Goal: Task Accomplishment & Management: Complete application form

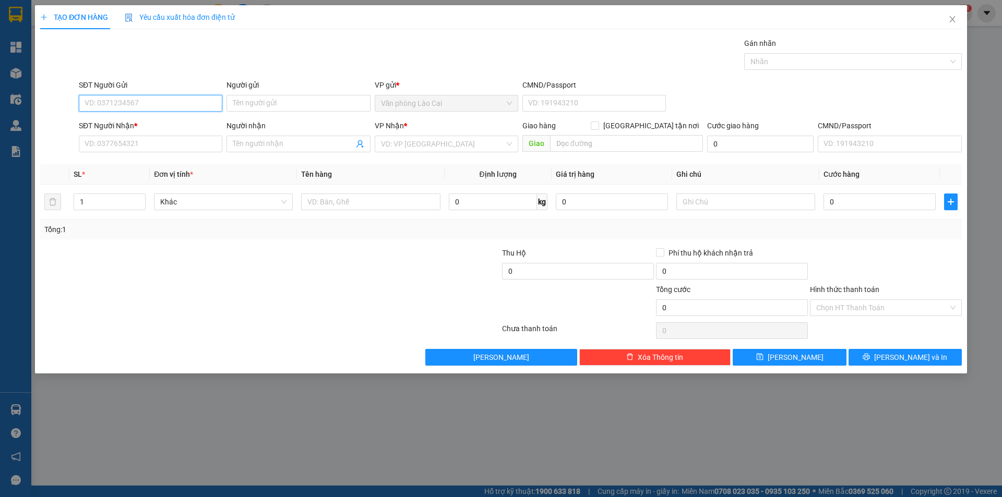
click at [140, 99] on input "SĐT Người Gửi" at bounding box center [150, 103] width 143 height 17
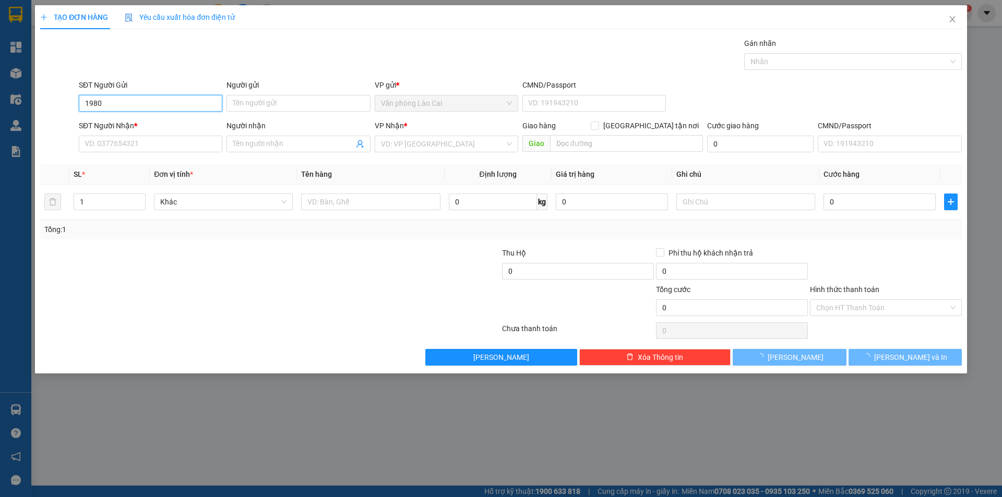
click at [140, 99] on input "1980" at bounding box center [150, 103] width 143 height 17
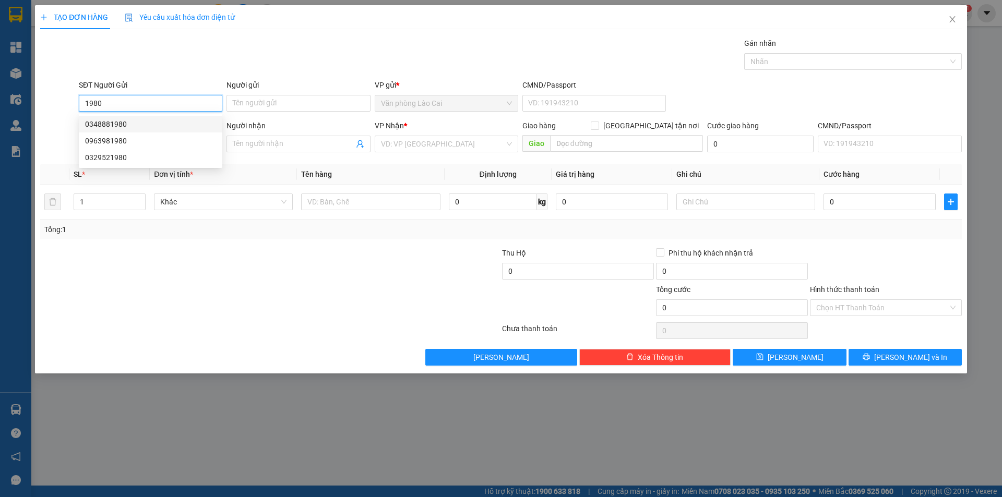
click at [127, 121] on div "0348881980" at bounding box center [150, 123] width 131 height 11
type input "0348881980"
type input "hoàng mai"
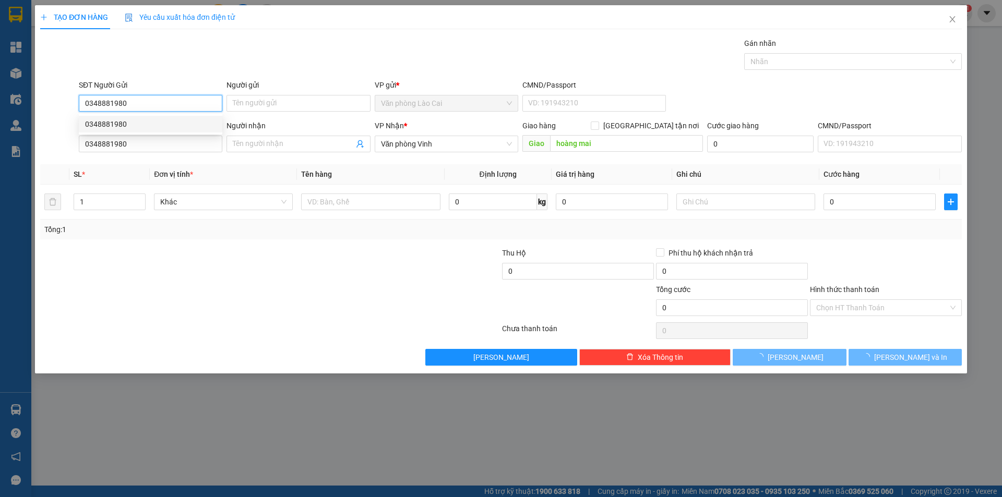
type input "1.000.000"
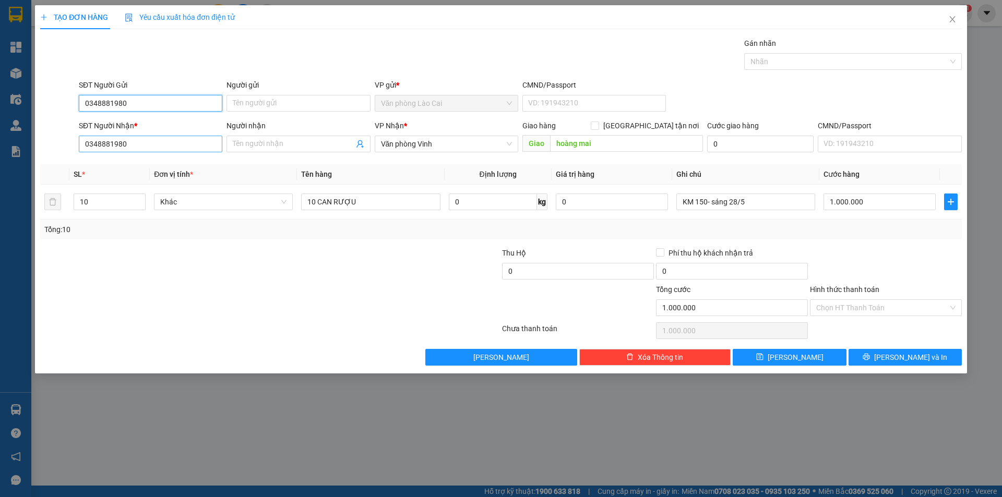
type input "0348881980"
click at [131, 137] on input "0348881980" at bounding box center [150, 144] width 143 height 17
drag, startPoint x: 131, startPoint y: 137, endPoint x: 47, endPoint y: 130, distance: 84.7
click at [47, 130] on div "SĐT Người Nhận * 0348881980 Người nhận Tên người nhận VP Nhận * Văn phòng Vinh …" at bounding box center [500, 138] width 923 height 37
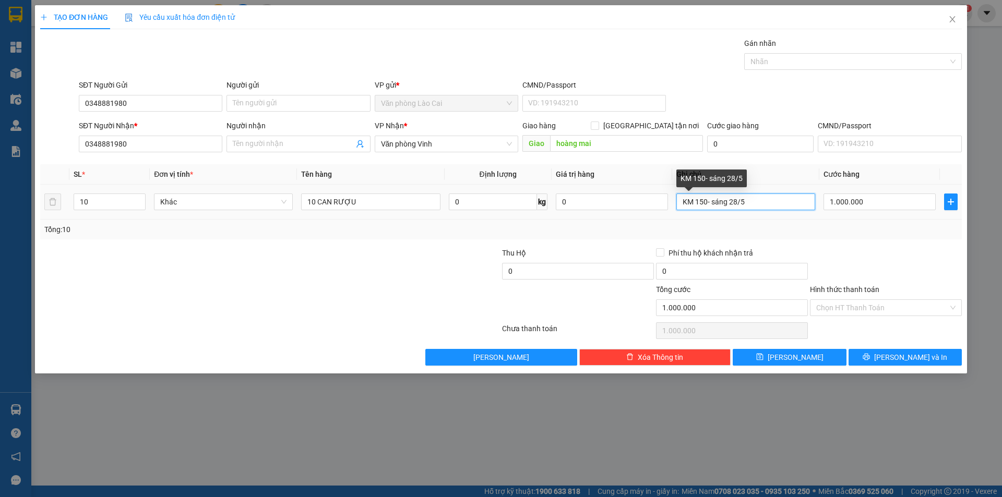
drag, startPoint x: 731, startPoint y: 201, endPoint x: 775, endPoint y: 199, distance: 43.9
click at [775, 199] on input "KM 150- sáng 28/5" at bounding box center [745, 202] width 139 height 17
type input "KM 150- sáng 15/9"
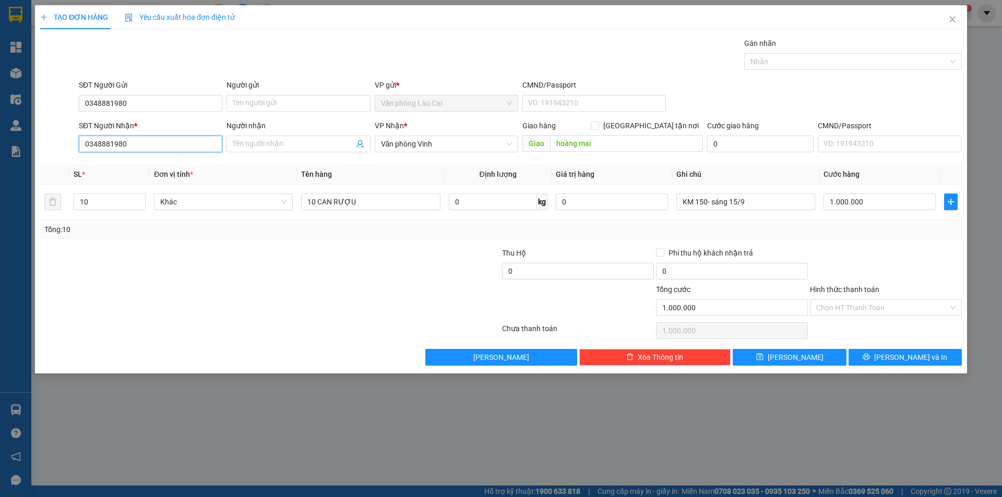
drag, startPoint x: 158, startPoint y: 138, endPoint x: 0, endPoint y: 140, distance: 158.1
click at [0, 140] on div "TẠO ĐƠN HÀNG Yêu cầu xuất hóa đơn điện tử Transit Pickup Surcharge Ids Transit …" at bounding box center [501, 248] width 1002 height 497
type input "0393214414"
click at [577, 146] on input "hoàng mai" at bounding box center [626, 143] width 153 height 17
click at [774, 354] on button "[PERSON_NAME]" at bounding box center [788, 357] width 113 height 17
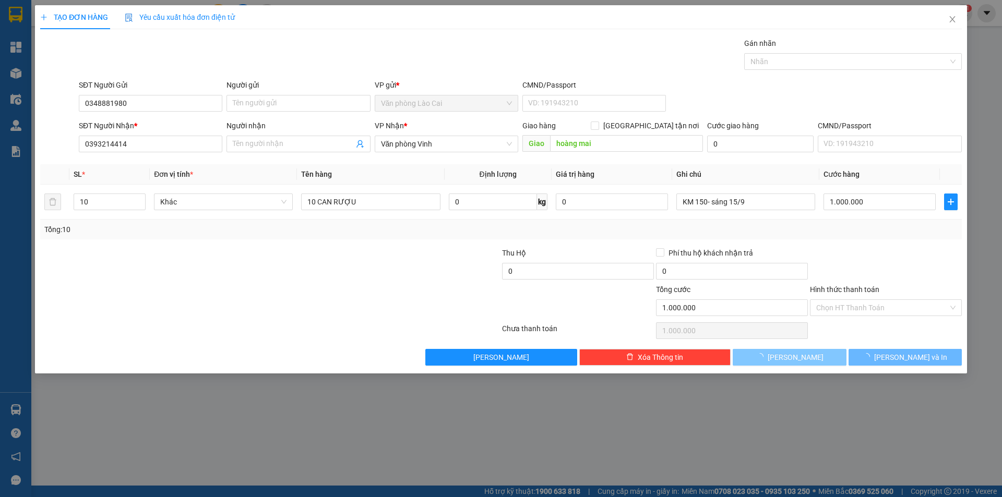
type input "0"
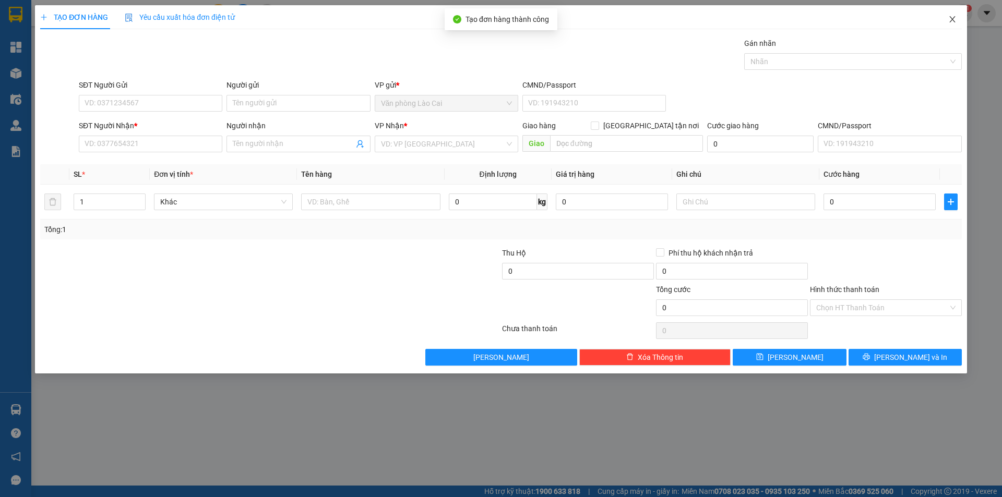
click at [953, 20] on icon "close" at bounding box center [952, 19] width 6 height 6
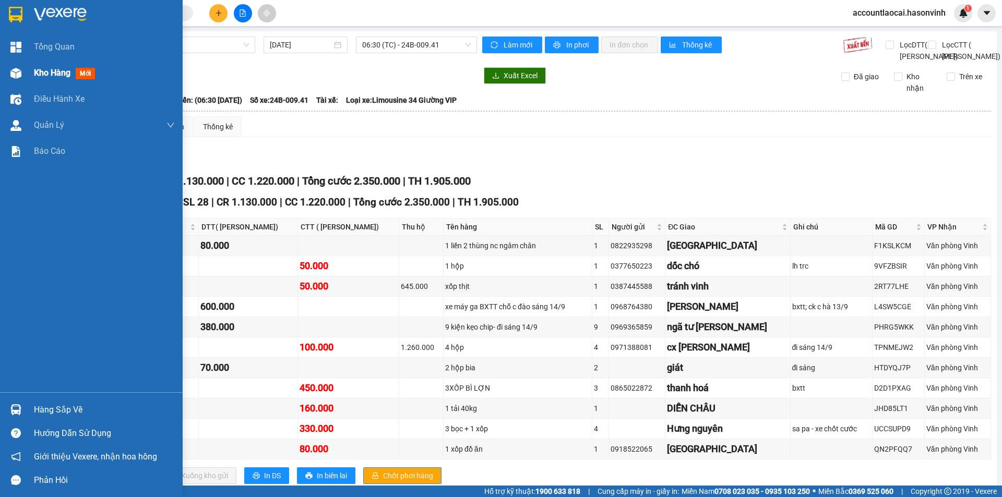
click at [43, 74] on span "Kho hàng" at bounding box center [52, 73] width 37 height 10
